Goal: Task Accomplishment & Management: Use online tool/utility

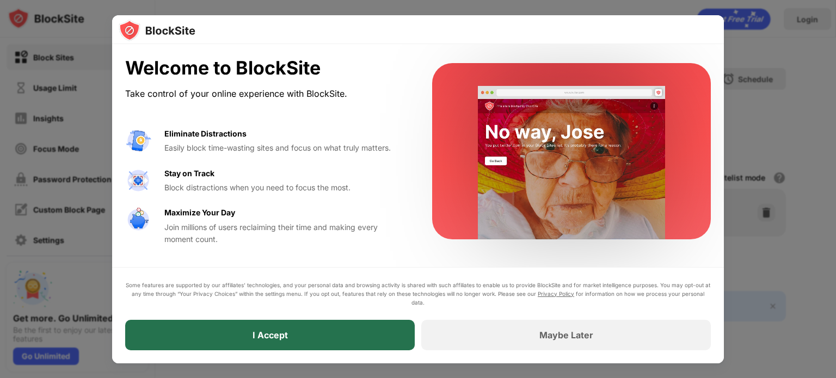
click at [305, 330] on div "I Accept" at bounding box center [270, 335] width 290 height 30
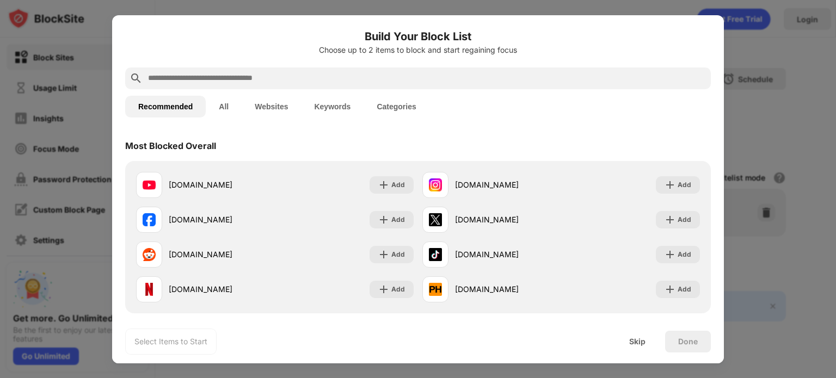
click at [200, 70] on div at bounding box center [418, 78] width 586 height 22
click at [200, 77] on input "text" at bounding box center [427, 78] width 560 height 13
paste input "**********"
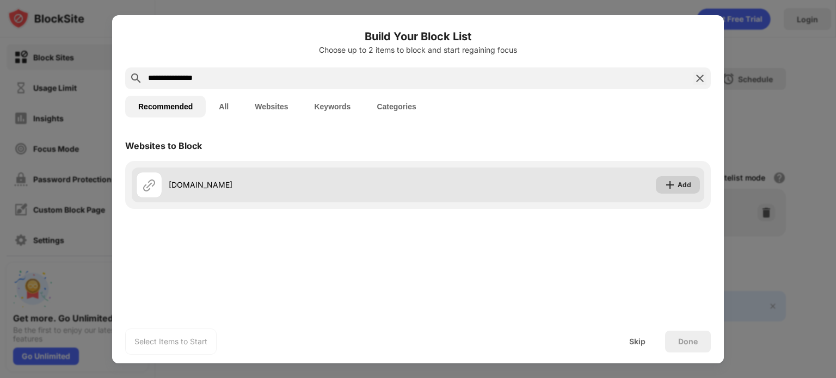
type input "**********"
click at [677, 182] on div "Add" at bounding box center [678, 184] width 44 height 17
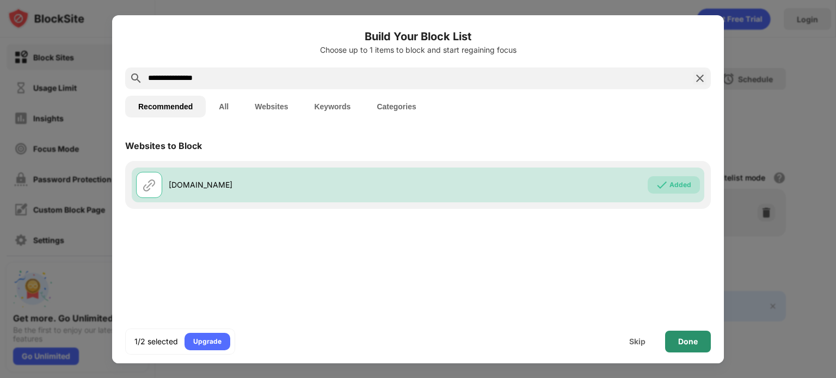
click at [677, 339] on div "Done" at bounding box center [688, 342] width 46 height 22
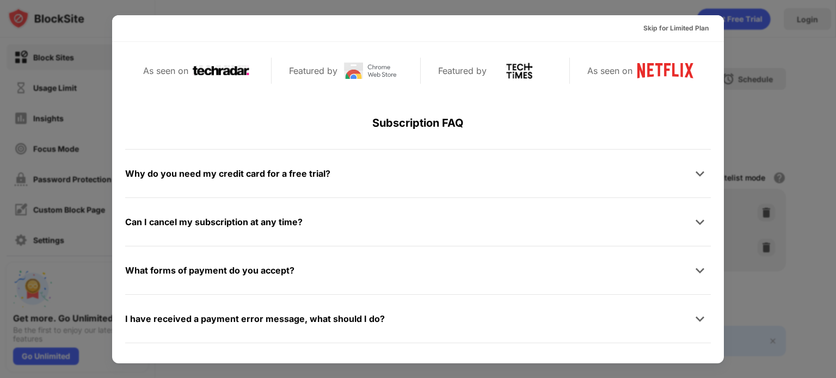
scroll to position [531, 0]
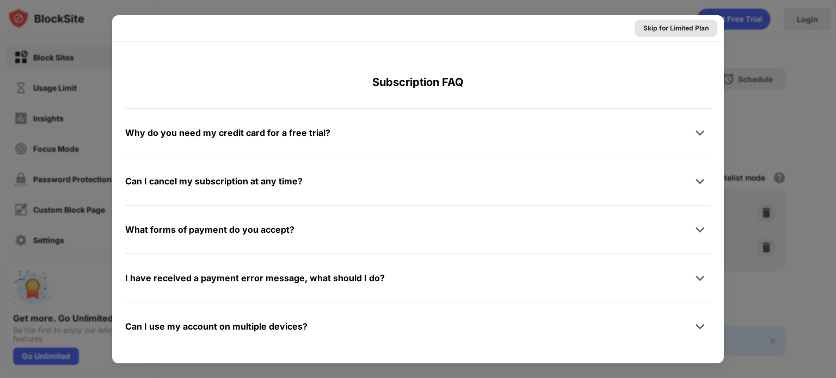
click at [664, 23] on div "Skip for Limited Plan" at bounding box center [675, 28] width 65 height 11
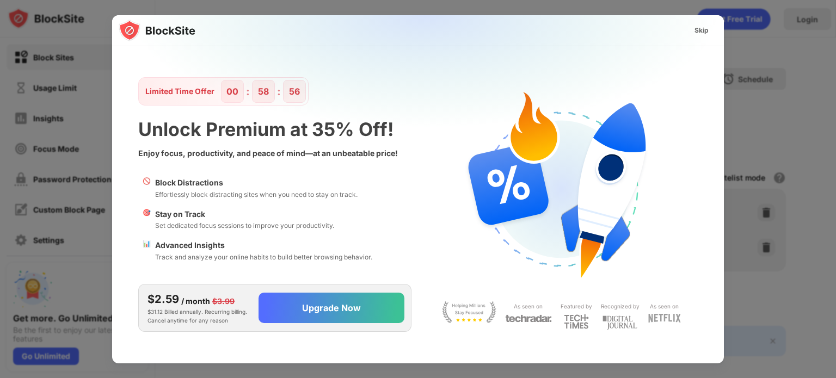
scroll to position [0, 0]
drag, startPoint x: 823, startPoint y: 107, endPoint x: 815, endPoint y: 94, distance: 15.4
click at [823, 104] on div at bounding box center [418, 189] width 836 height 378
click at [690, 21] on img at bounding box center [425, 123] width 612 height 216
click at [695, 27] on div "Skip" at bounding box center [702, 30] width 14 height 11
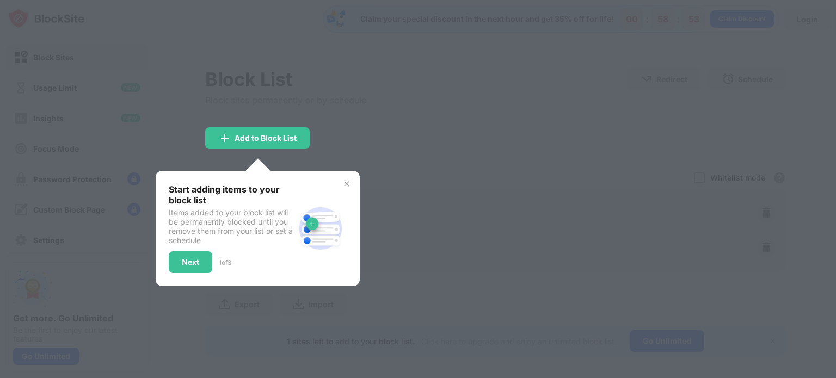
click at [355, 178] on div "Start adding items to your block list Items added to your block list will be pe…" at bounding box center [258, 228] width 204 height 115
drag, startPoint x: 352, startPoint y: 183, endPoint x: 344, endPoint y: 183, distance: 7.6
click at [348, 183] on div "Start adding items to your block list Items added to your block list will be pe…" at bounding box center [258, 228] width 204 height 115
click at [344, 183] on img at bounding box center [346, 184] width 9 height 9
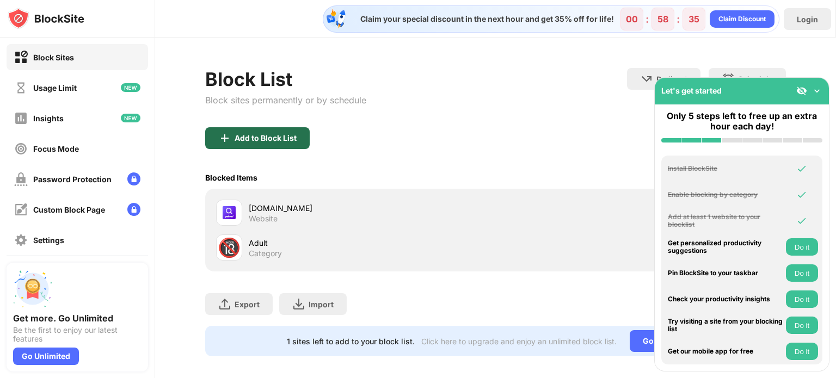
click at [272, 136] on div "Add to Block List" at bounding box center [266, 138] width 62 height 9
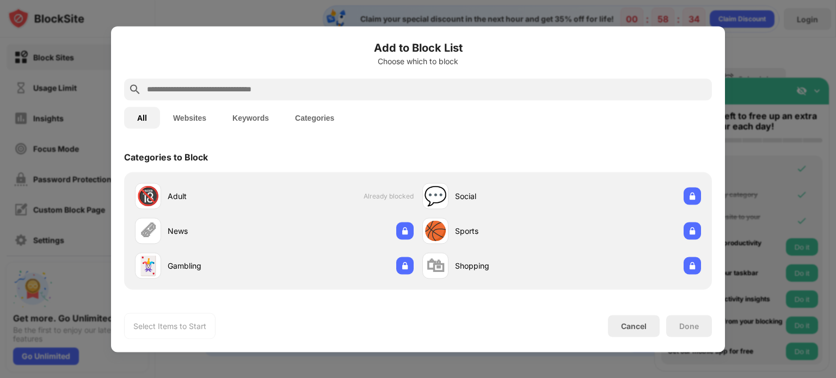
click at [357, 90] on input "text" at bounding box center [427, 89] width 562 height 13
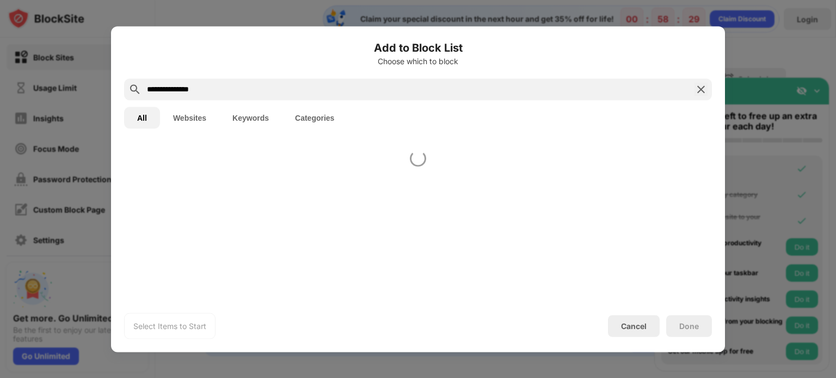
type input "**********"
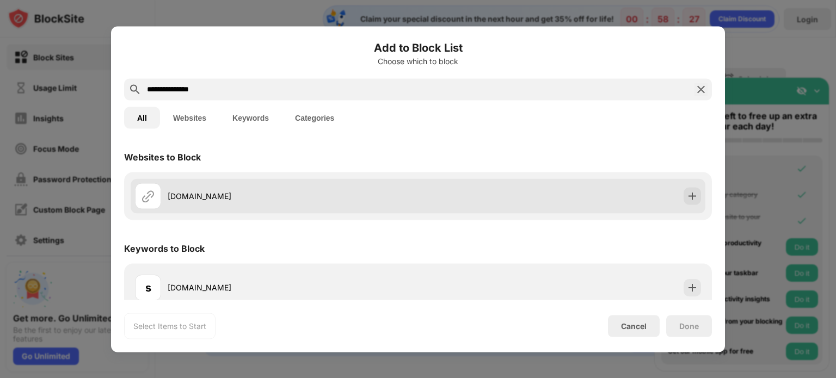
click at [194, 194] on div "[DOMAIN_NAME]" at bounding box center [293, 196] width 250 height 11
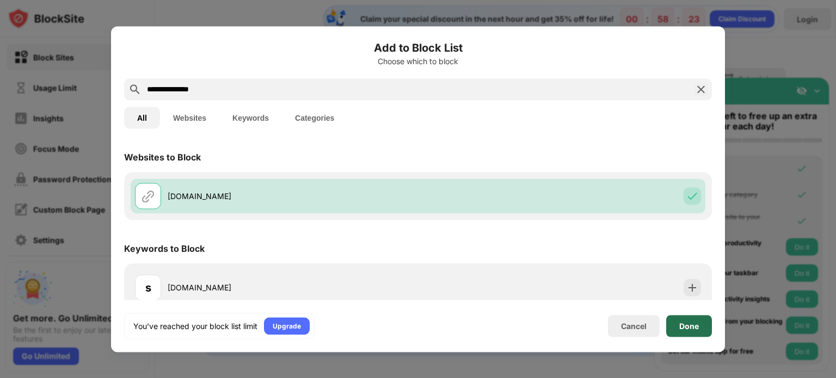
click at [688, 330] on div "Done" at bounding box center [689, 326] width 20 height 9
